Goal: Navigation & Orientation: Find specific page/section

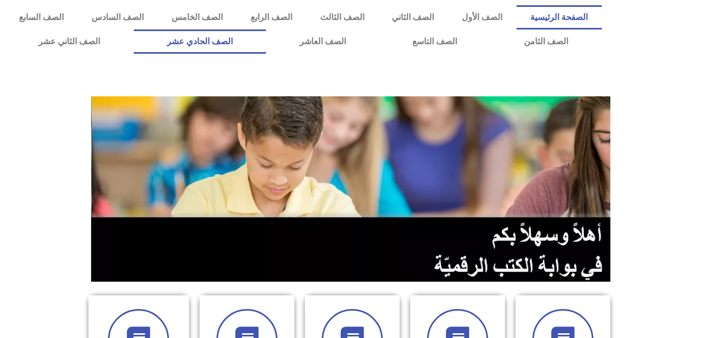
click at [267, 47] on link "الصف الحادي عشر" at bounding box center [200, 42] width 133 height 24
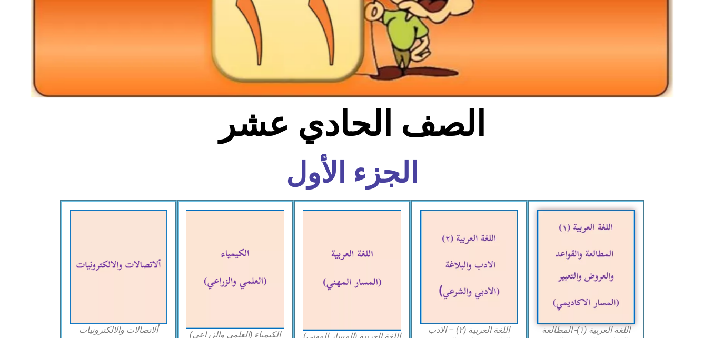
scroll to position [140, 0]
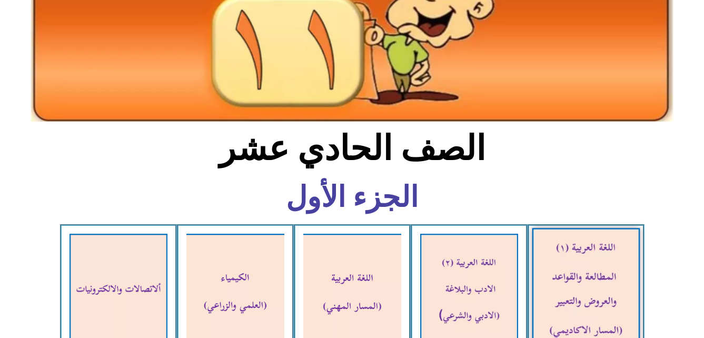
click at [595, 234] on img at bounding box center [586, 291] width 108 height 126
